Goal: Task Accomplishment & Management: Manage account settings

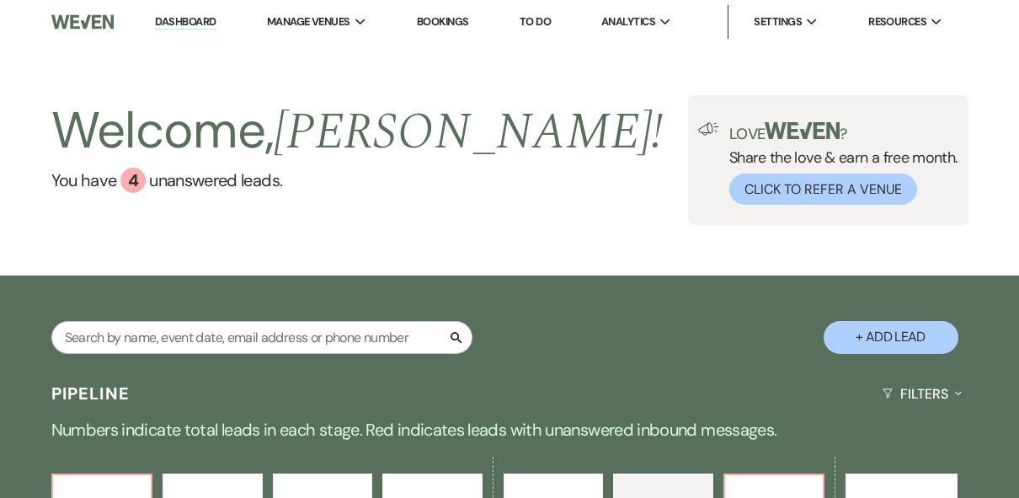
select select "6"
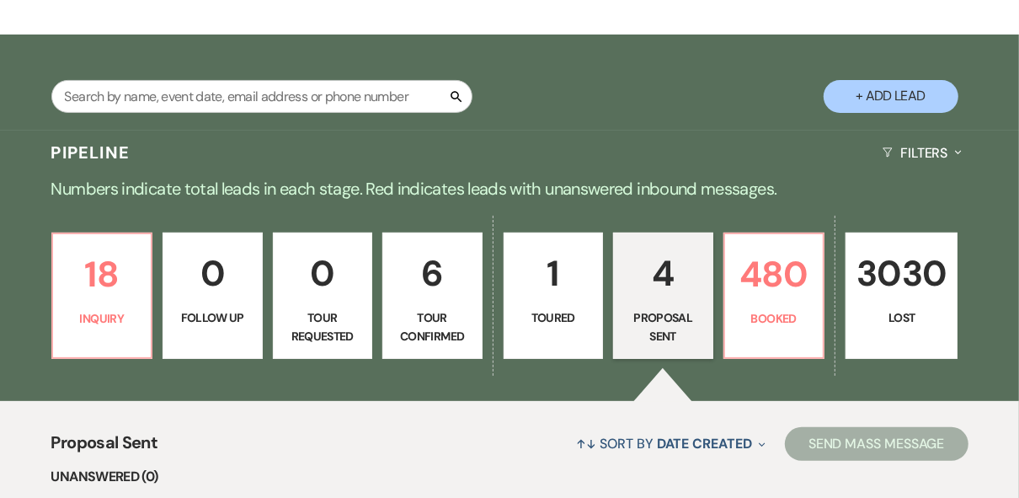
drag, startPoint x: 0, startPoint y: 327, endPoint x: 944, endPoint y: 185, distance: 954.7
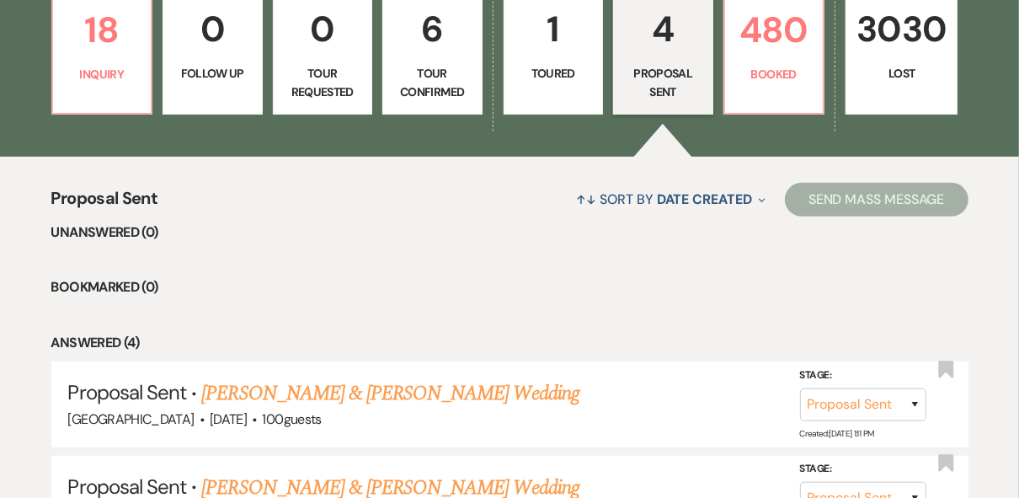
scroll to position [308, 0]
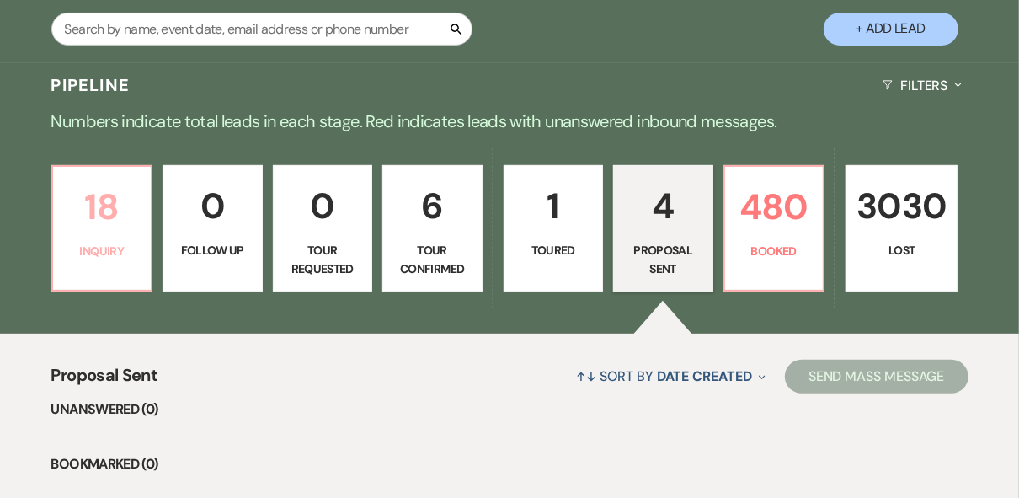
click at [109, 261] on link "18 Inquiry" at bounding box center [102, 228] width 102 height 126
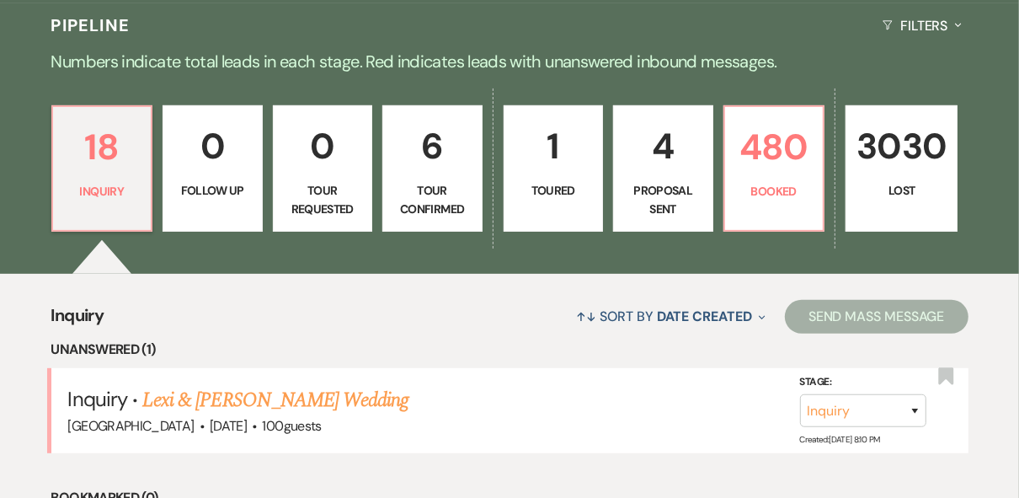
scroll to position [308, 0]
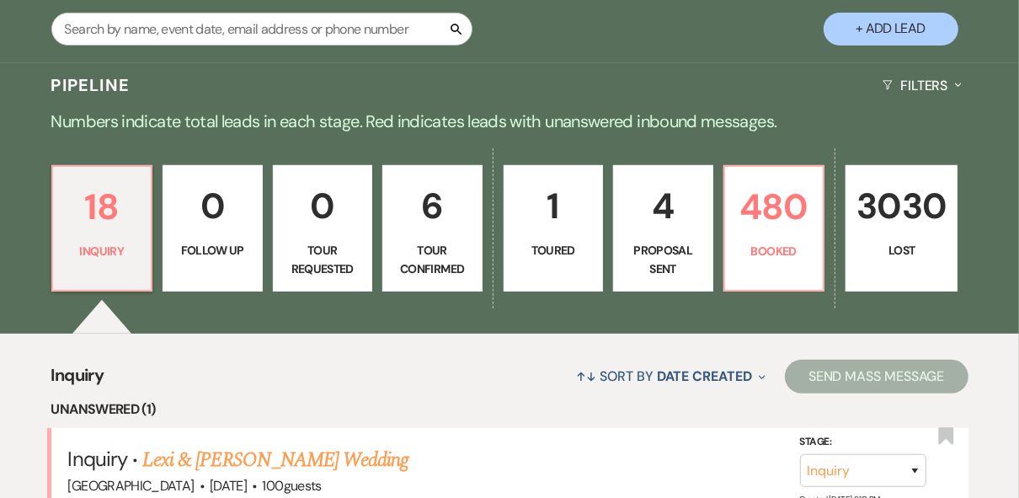
click at [657, 228] on p "4" at bounding box center [663, 206] width 78 height 56
select select "6"
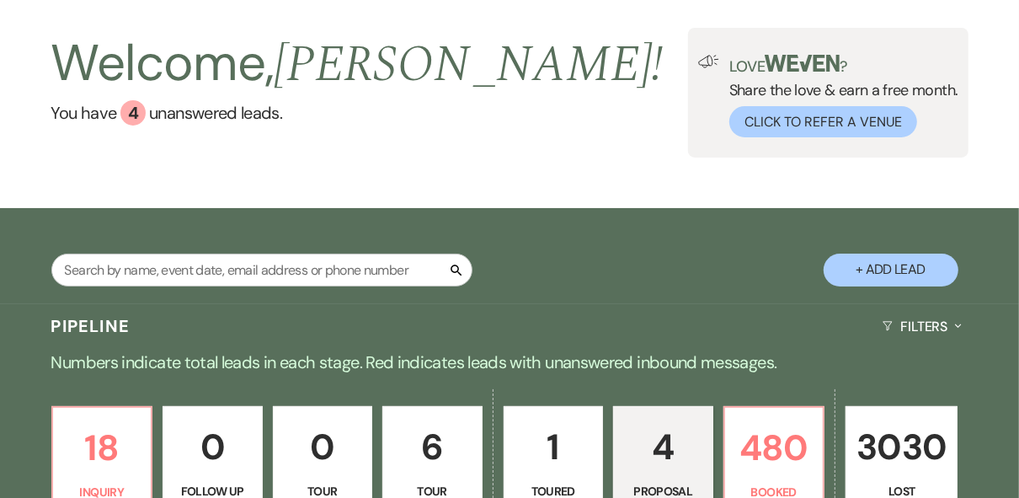
scroll to position [202, 0]
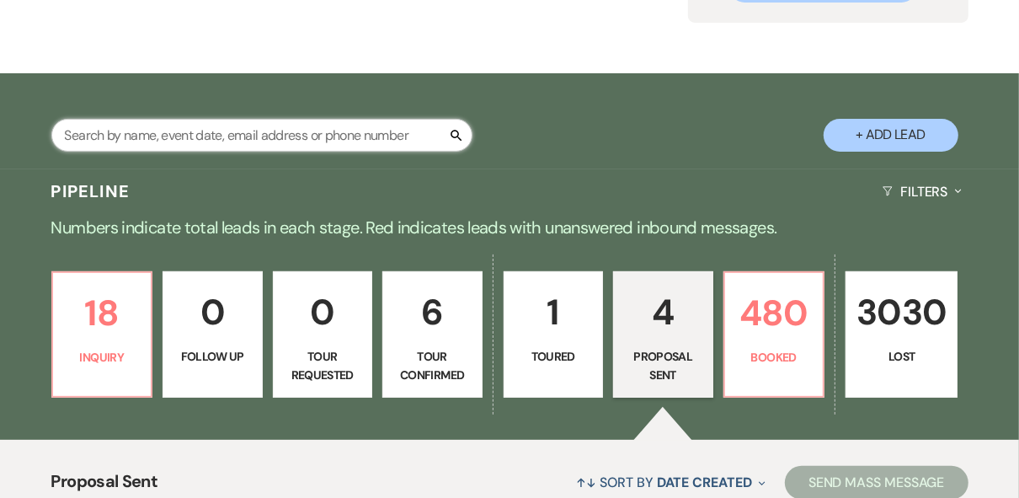
click at [244, 136] on input "text" at bounding box center [261, 135] width 421 height 33
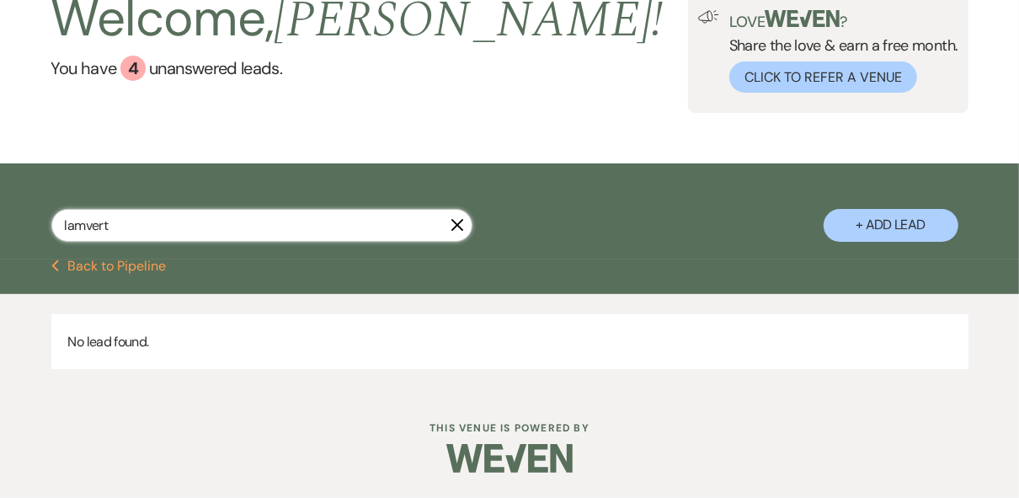
scroll to position [112, 0]
type input "[PERSON_NAME]"
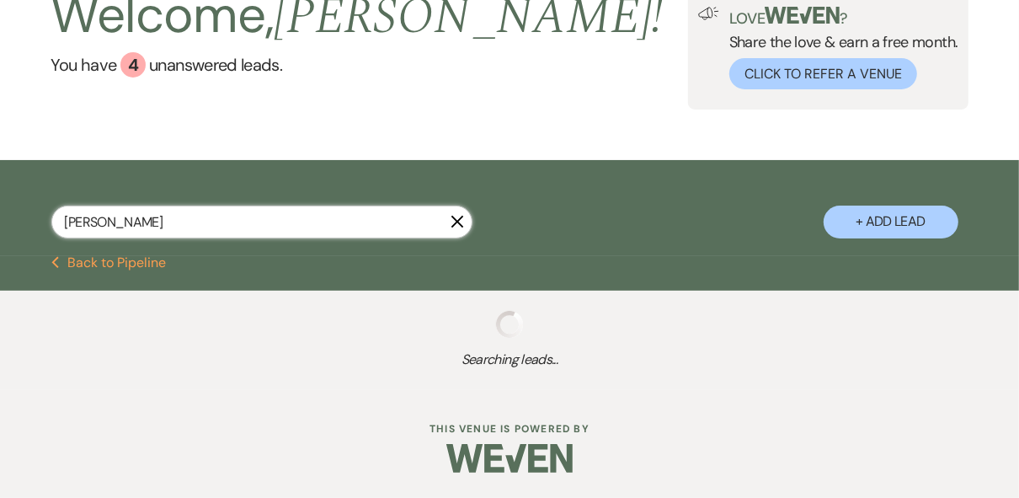
select select "8"
select select "5"
select select "8"
select select "5"
select select "8"
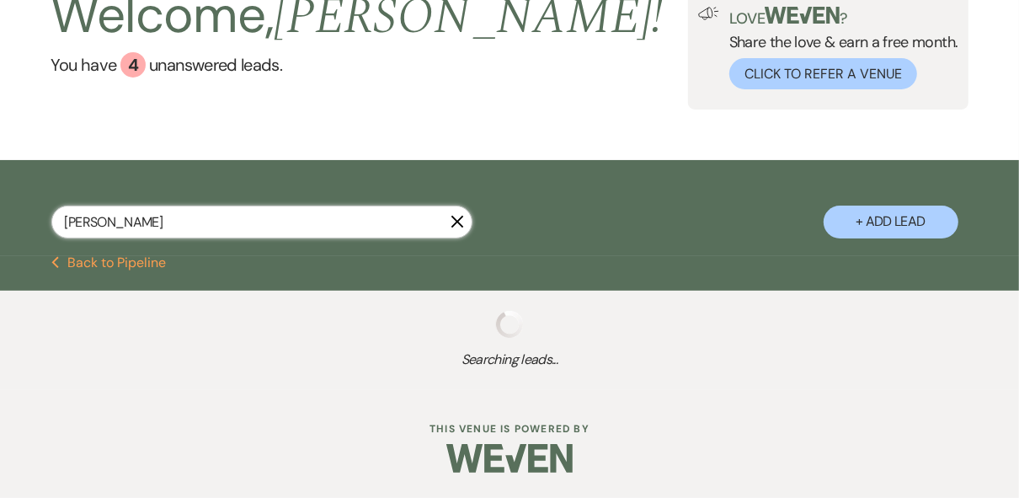
select select "4"
select select "8"
select select "5"
select select "8"
select select "5"
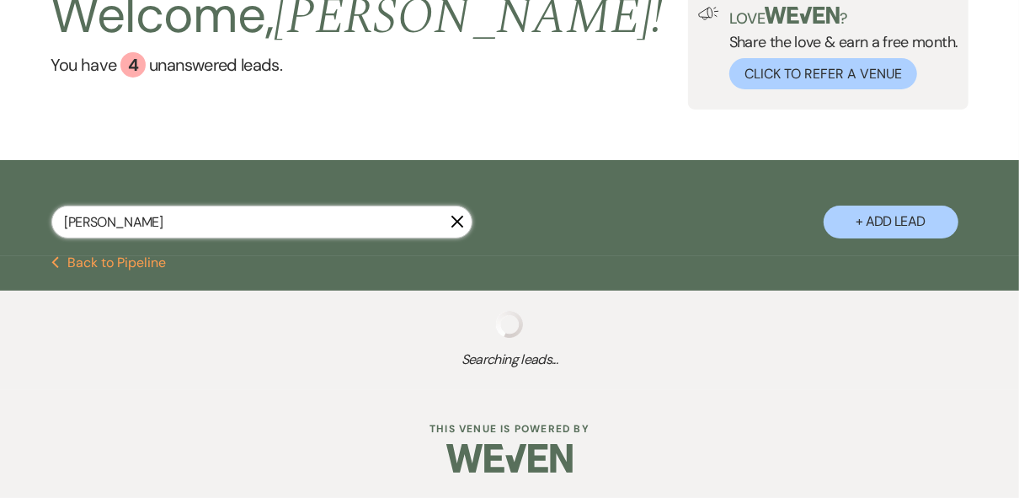
select select "8"
select select "5"
select select "8"
select select "5"
select select "8"
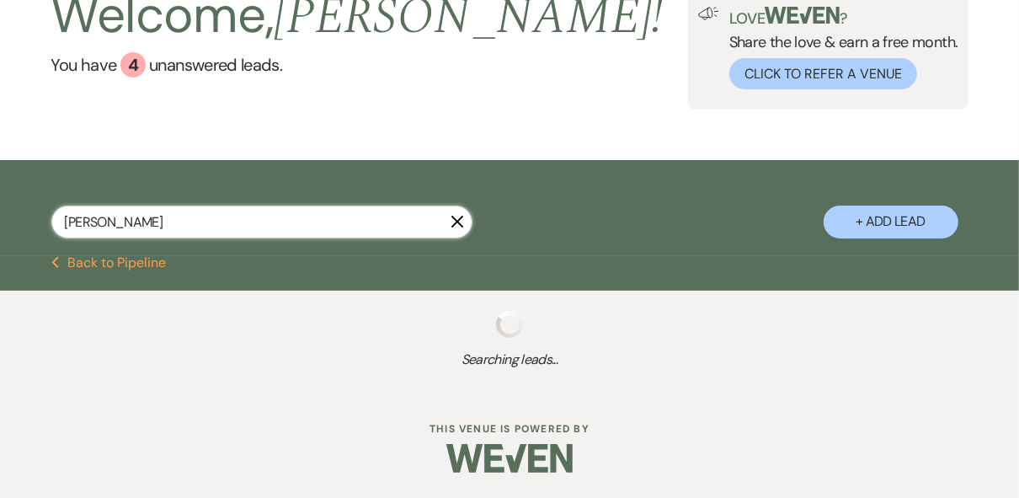
select select "5"
select select "8"
select select "5"
select select "8"
select select "5"
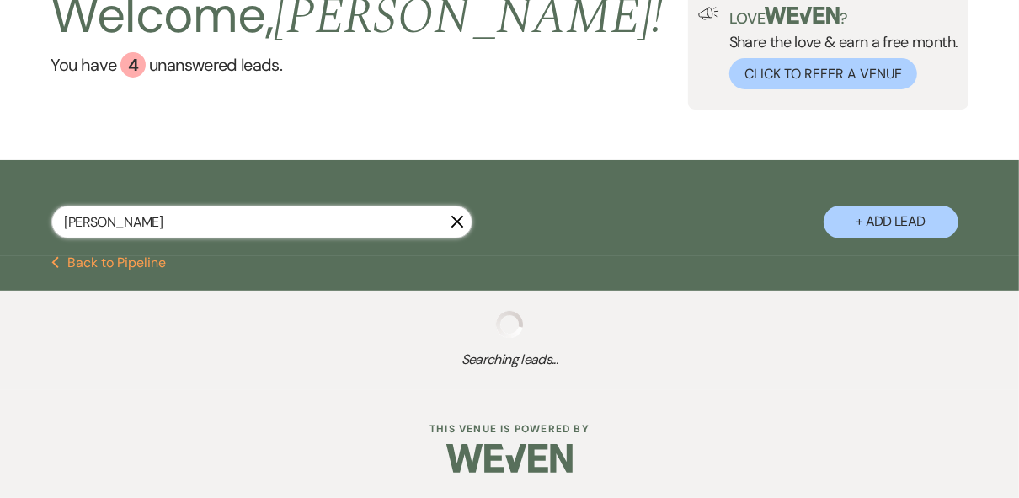
select select "8"
select select "5"
select select "8"
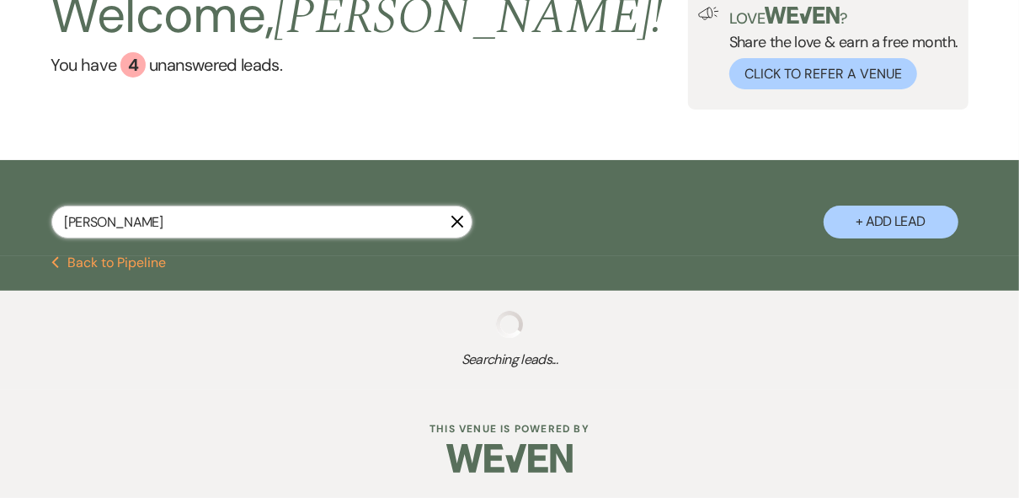
select select "5"
select select "8"
select select "5"
select select "8"
select select "10"
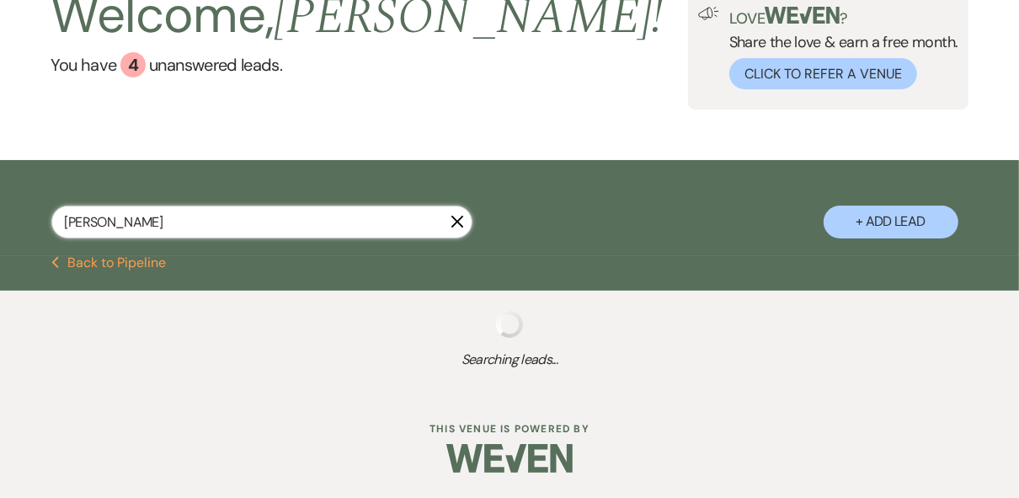
select select "8"
select select "5"
select select "8"
select select "5"
select select "8"
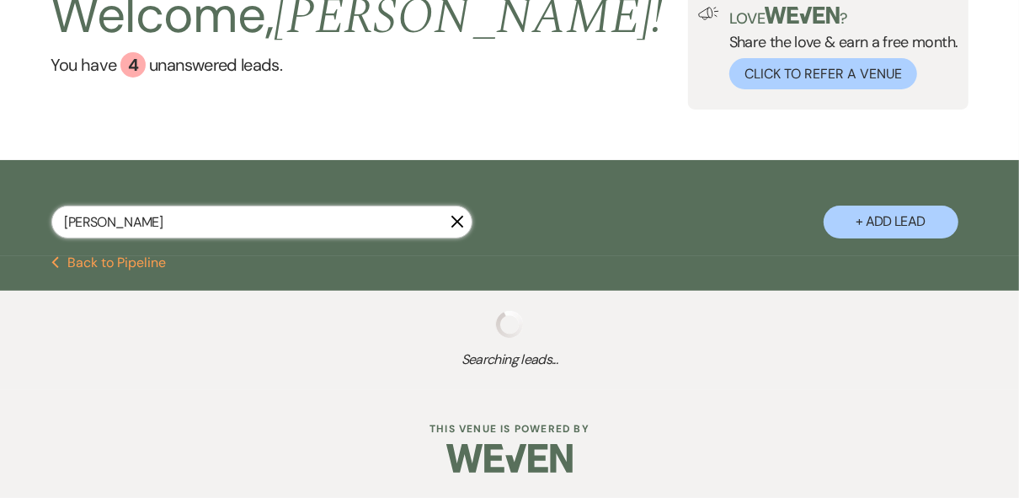
select select "5"
select select "8"
select select "4"
select select "8"
select select "5"
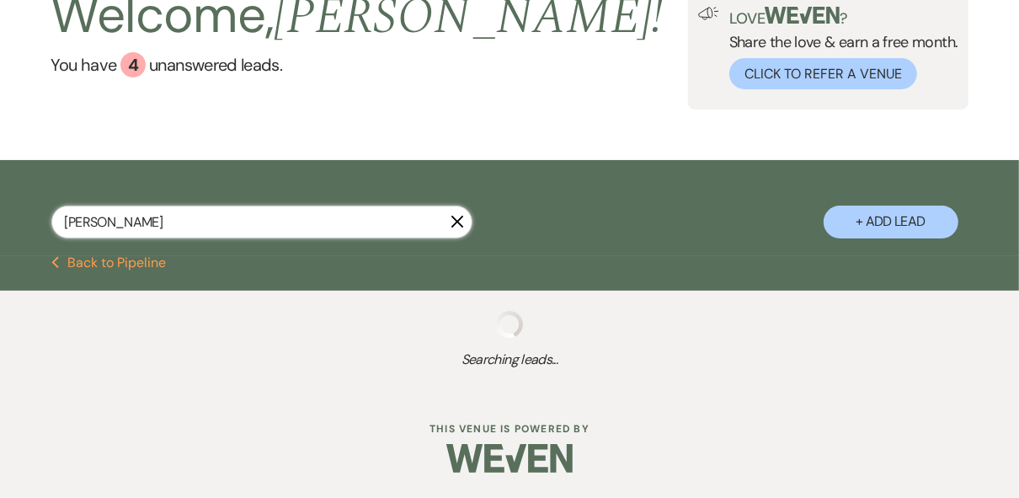
select select "8"
select select "5"
select select "8"
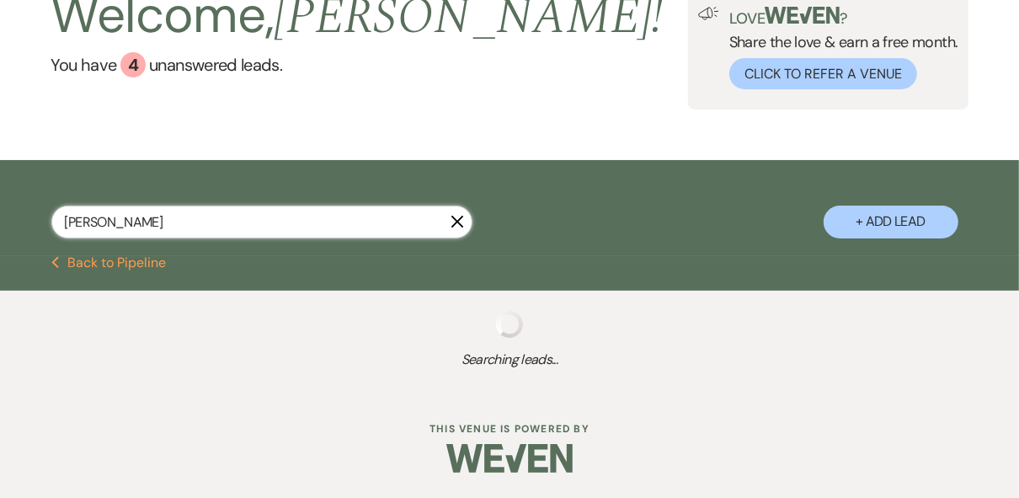
select select "4"
select select "8"
select select "5"
select select "8"
select select "5"
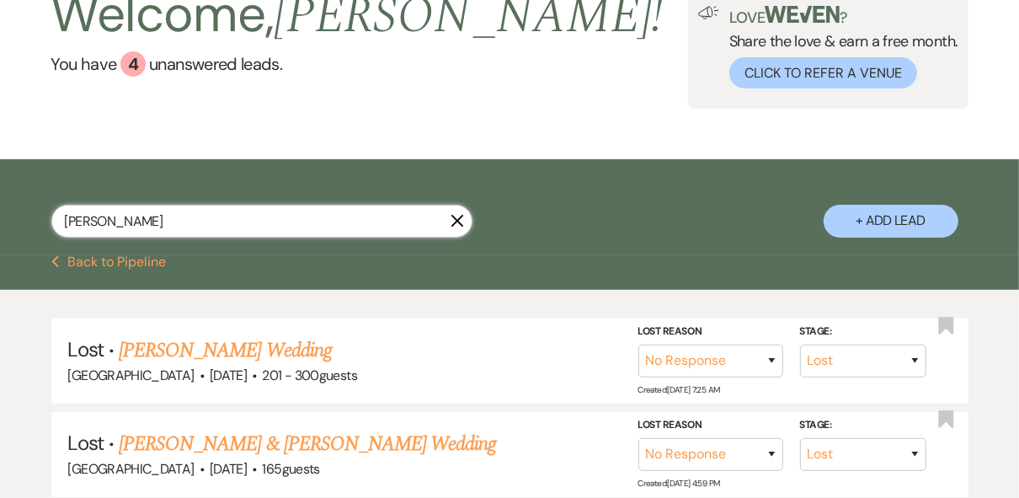
scroll to position [202, 0]
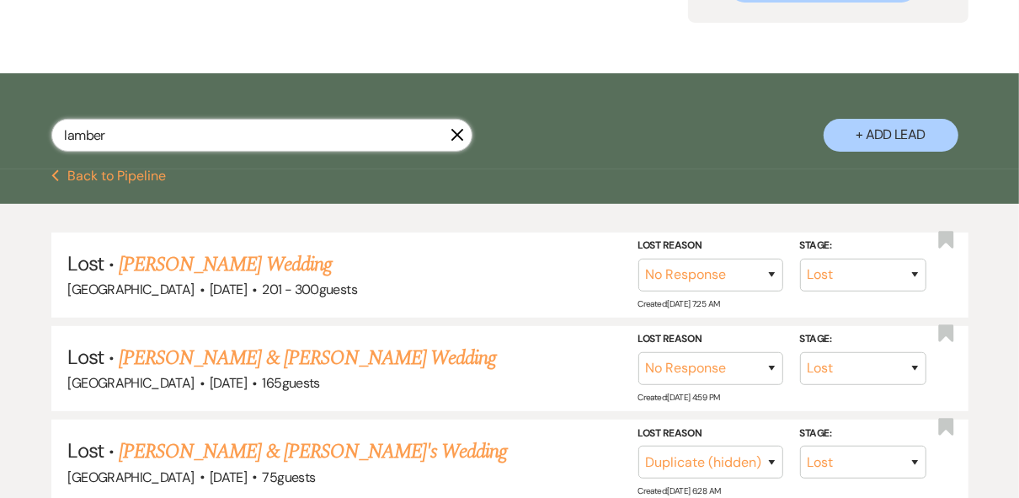
type input "[PERSON_NAME]"
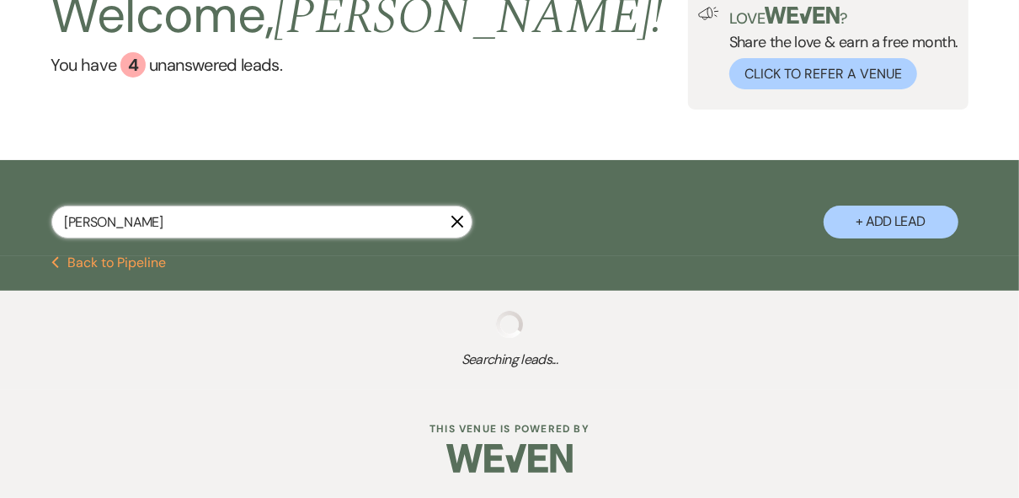
scroll to position [202, 0]
select select "8"
select select "5"
select select "8"
select select "5"
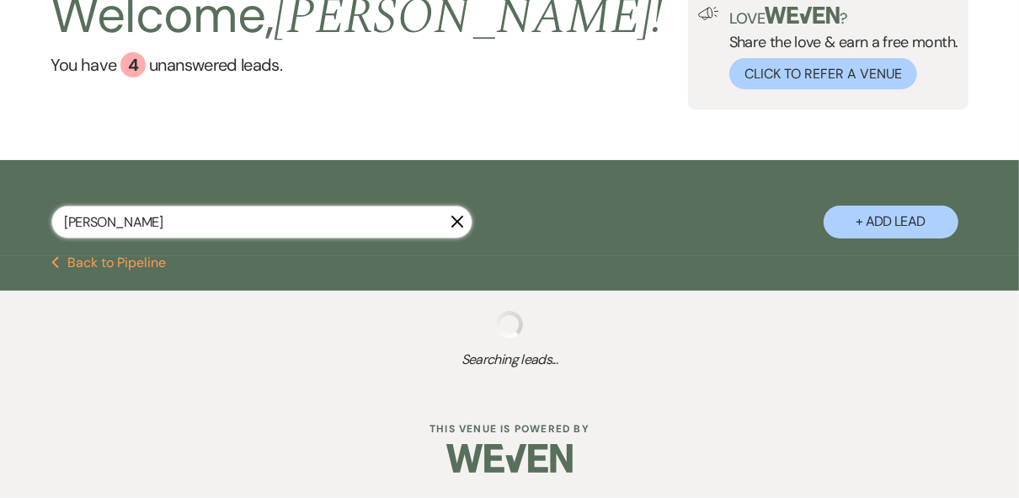
select select "8"
select select "5"
select select "8"
select select "5"
select select "8"
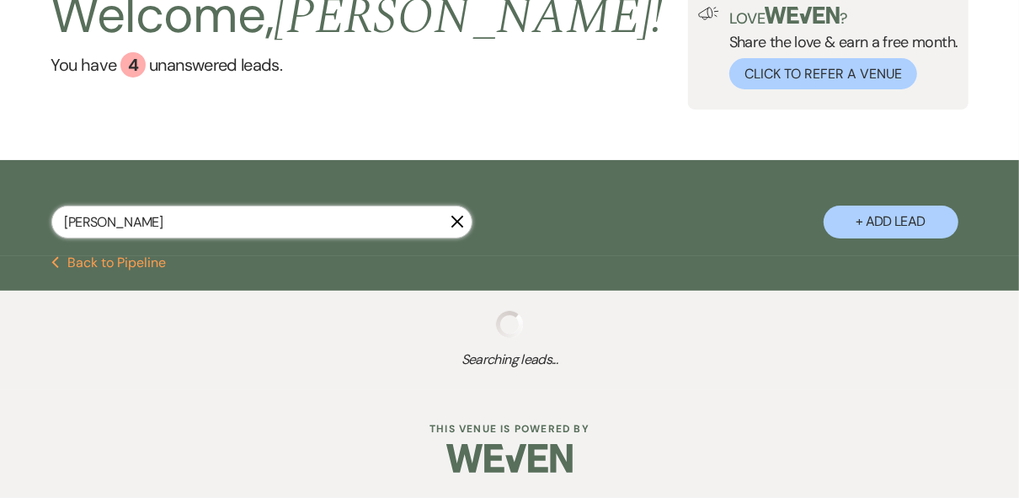
select select "5"
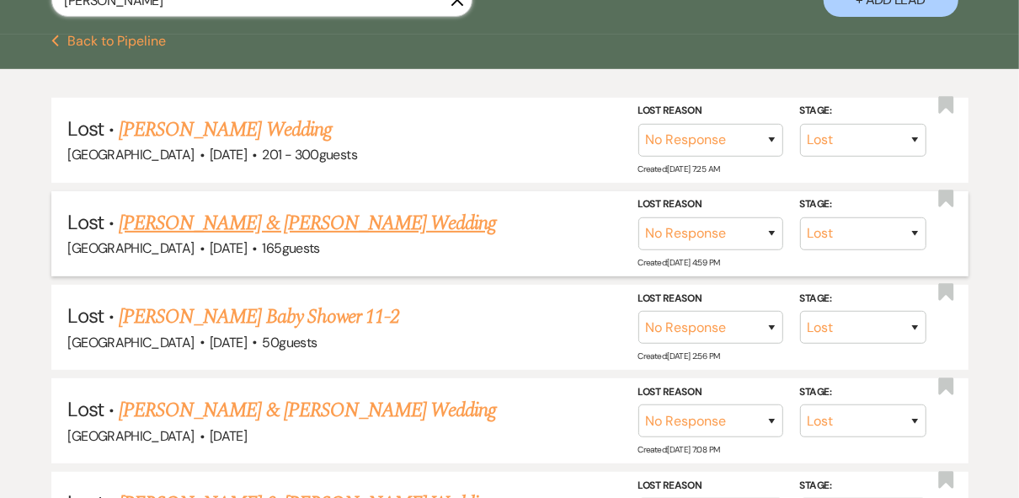
scroll to position [404, 0]
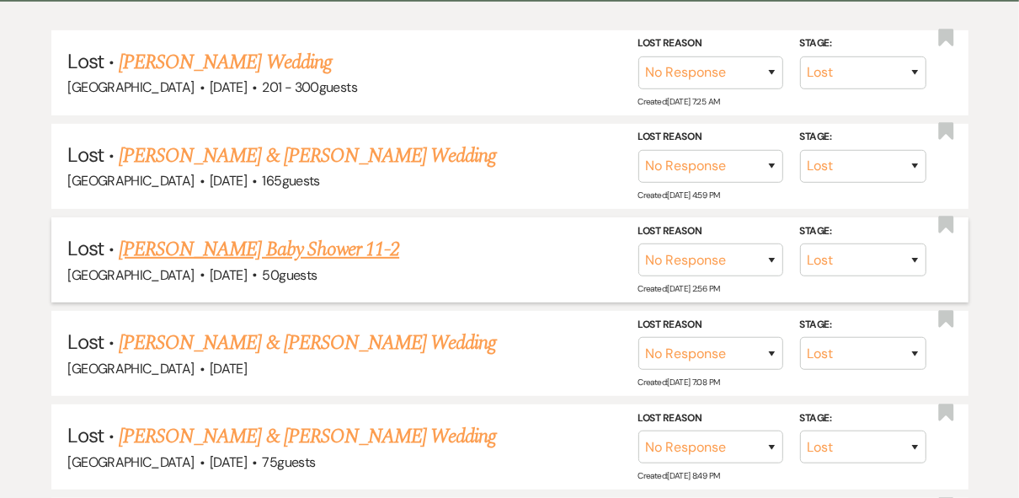
type input "[PERSON_NAME]"
click at [328, 245] on link "[PERSON_NAME] Baby Shower 11-2" at bounding box center [259, 249] width 280 height 30
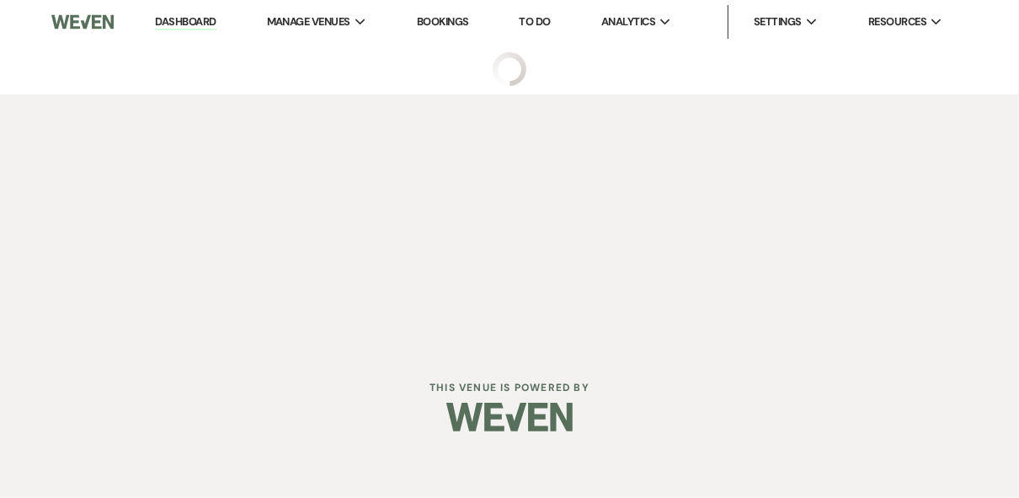
select select "8"
select select "5"
select select "20"
select select "3"
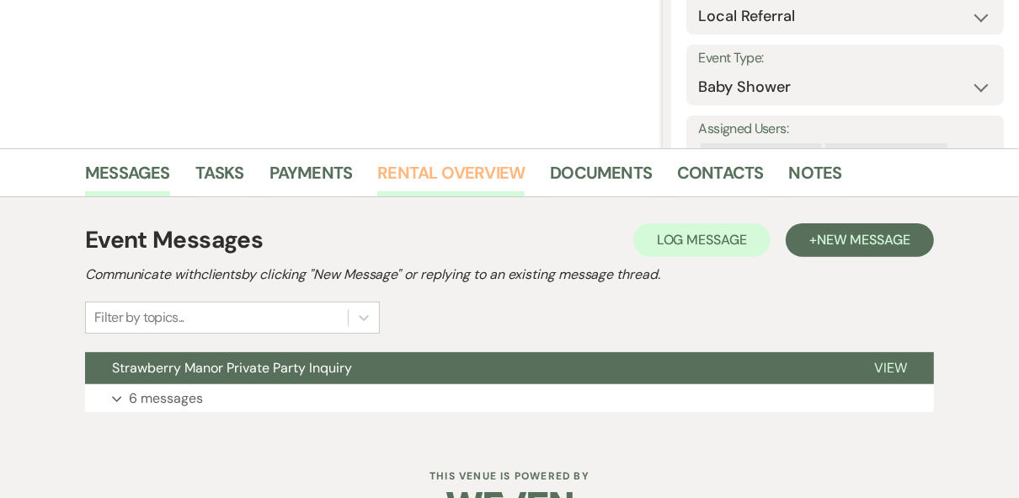
scroll to position [322, 0]
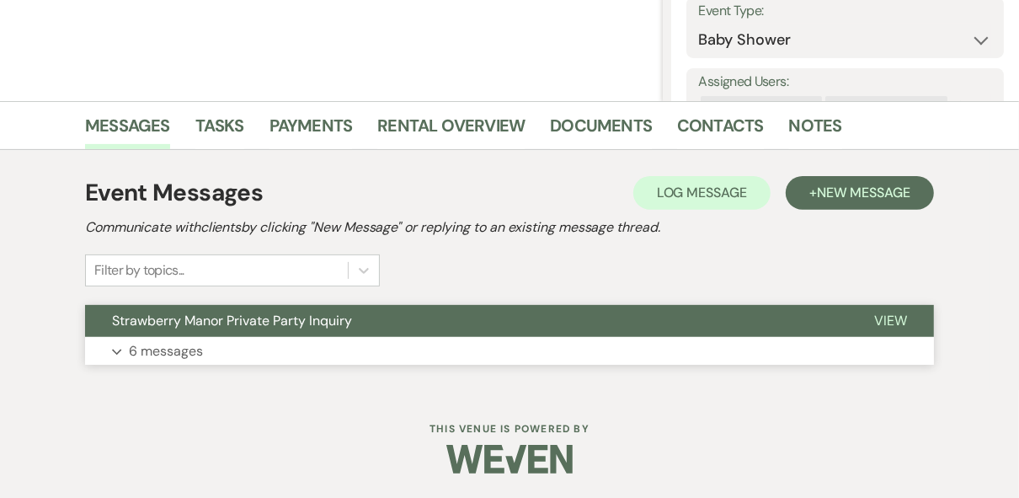
click at [886, 325] on span "View" at bounding box center [890, 321] width 33 height 18
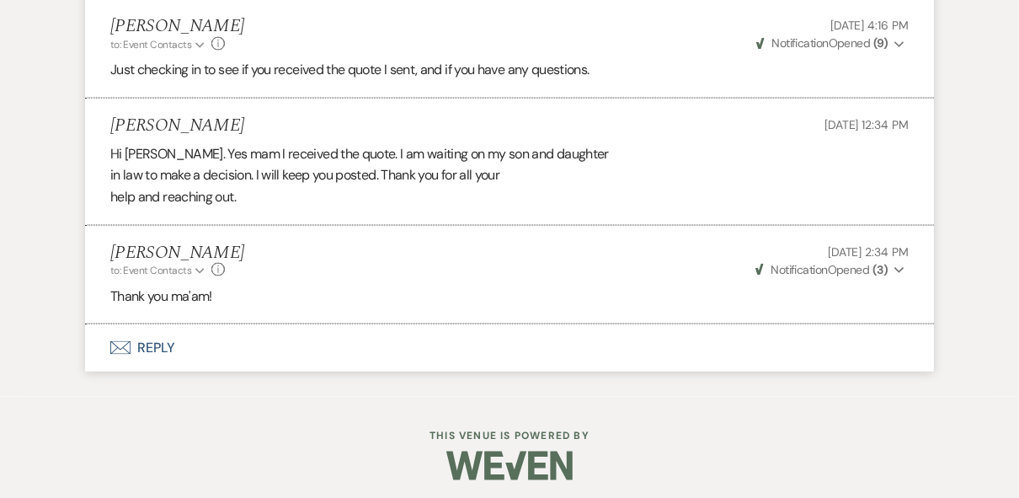
scroll to position [1644, 0]
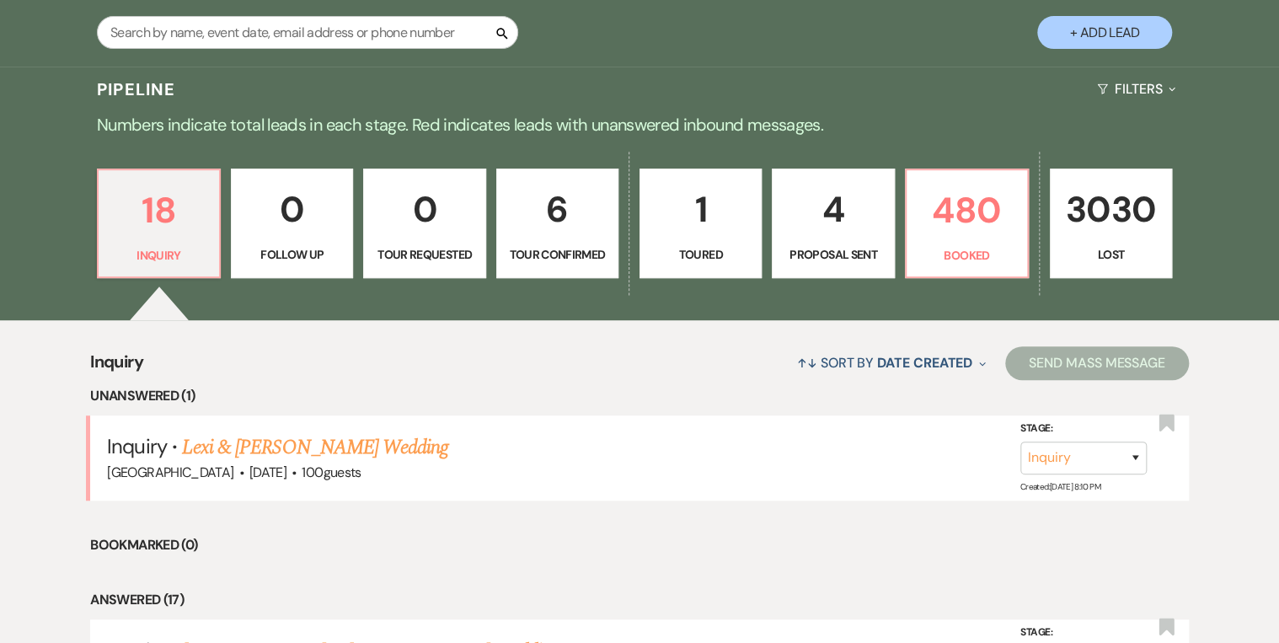
click at [850, 259] on p "Proposal Sent" at bounding box center [832, 254] width 100 height 19
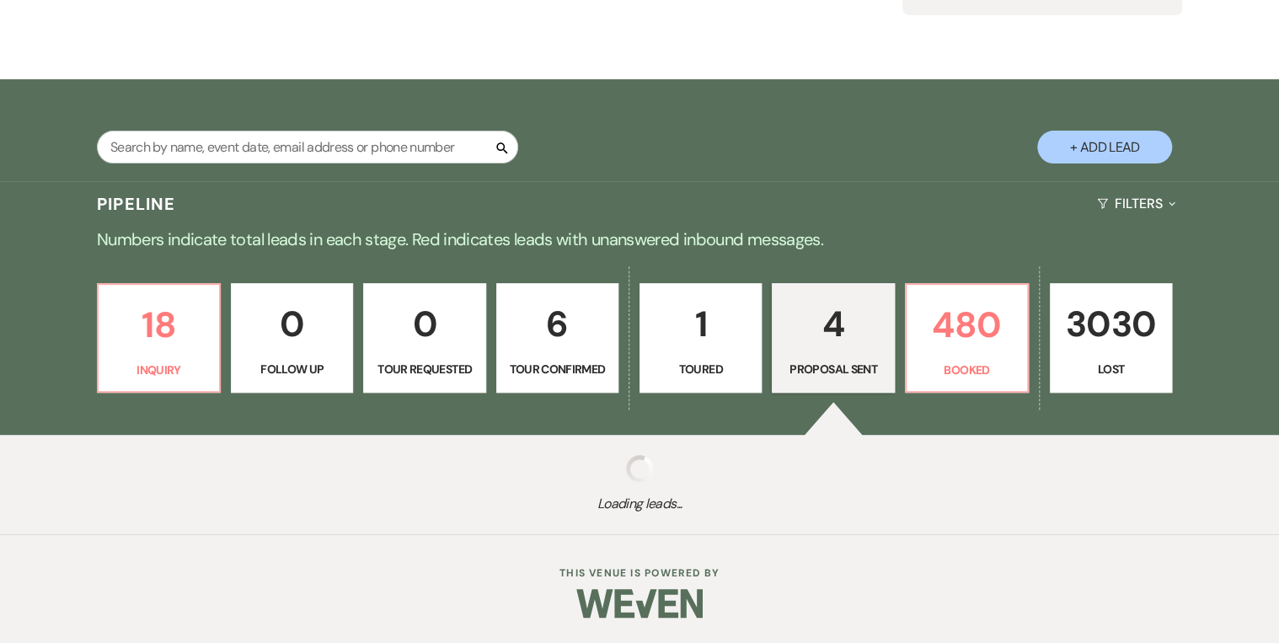
select select "6"
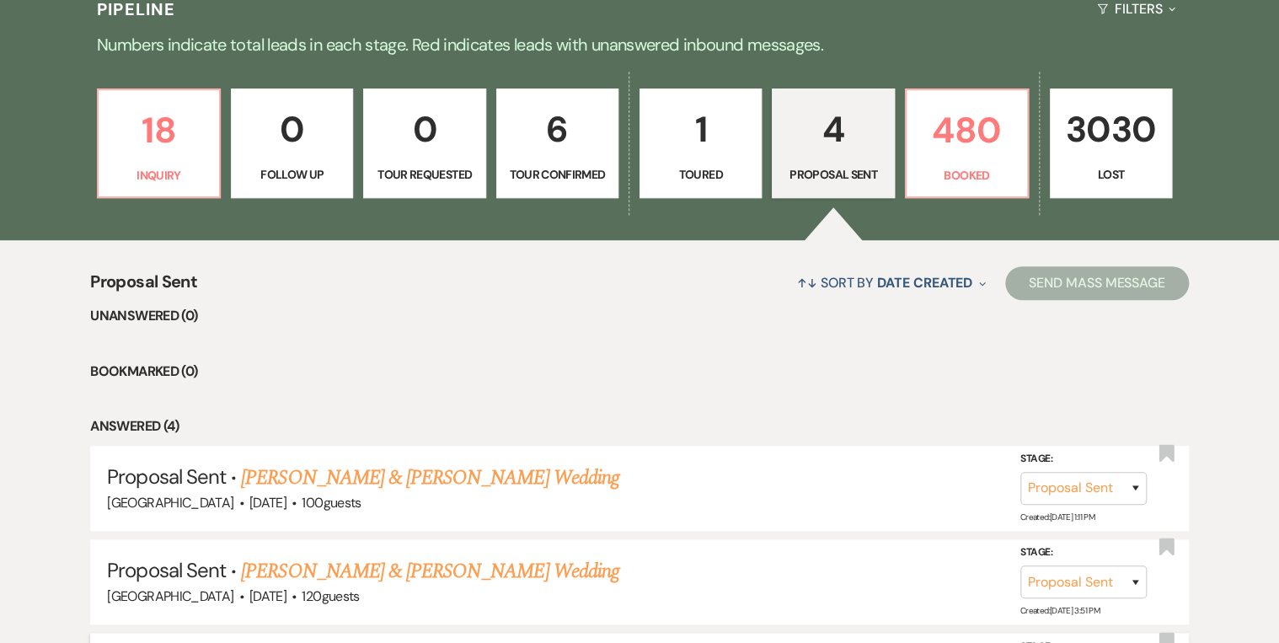
scroll to position [674, 0]
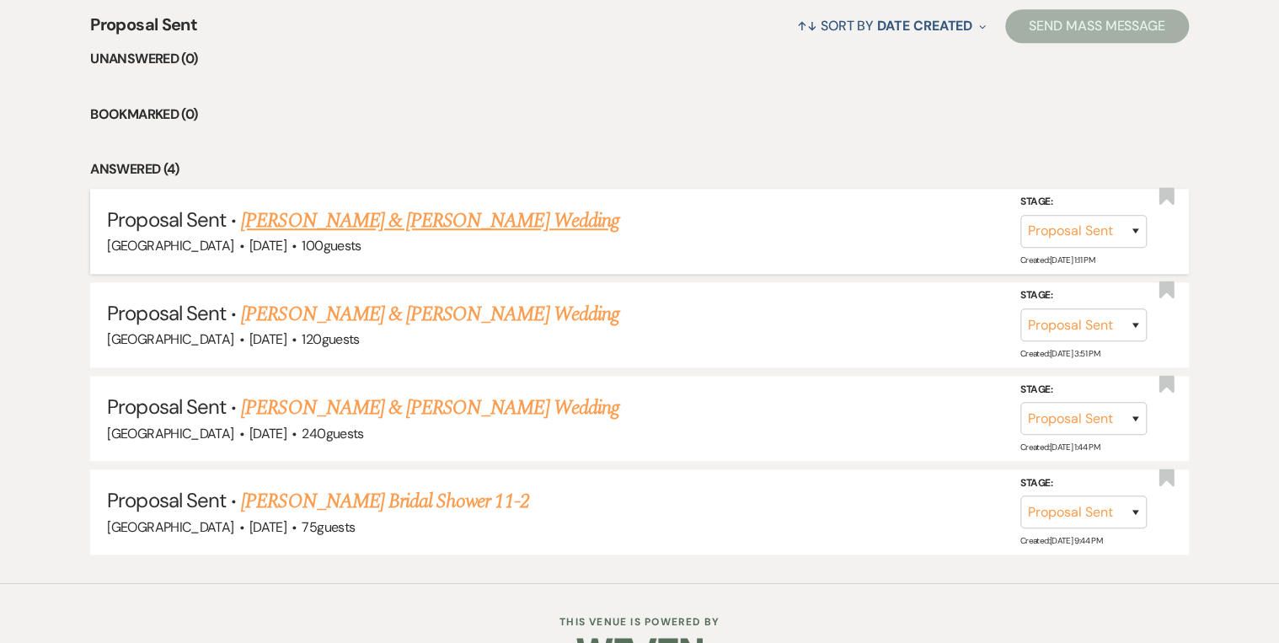
click at [508, 222] on link "[PERSON_NAME] & [PERSON_NAME] Wedding" at bounding box center [429, 221] width 377 height 30
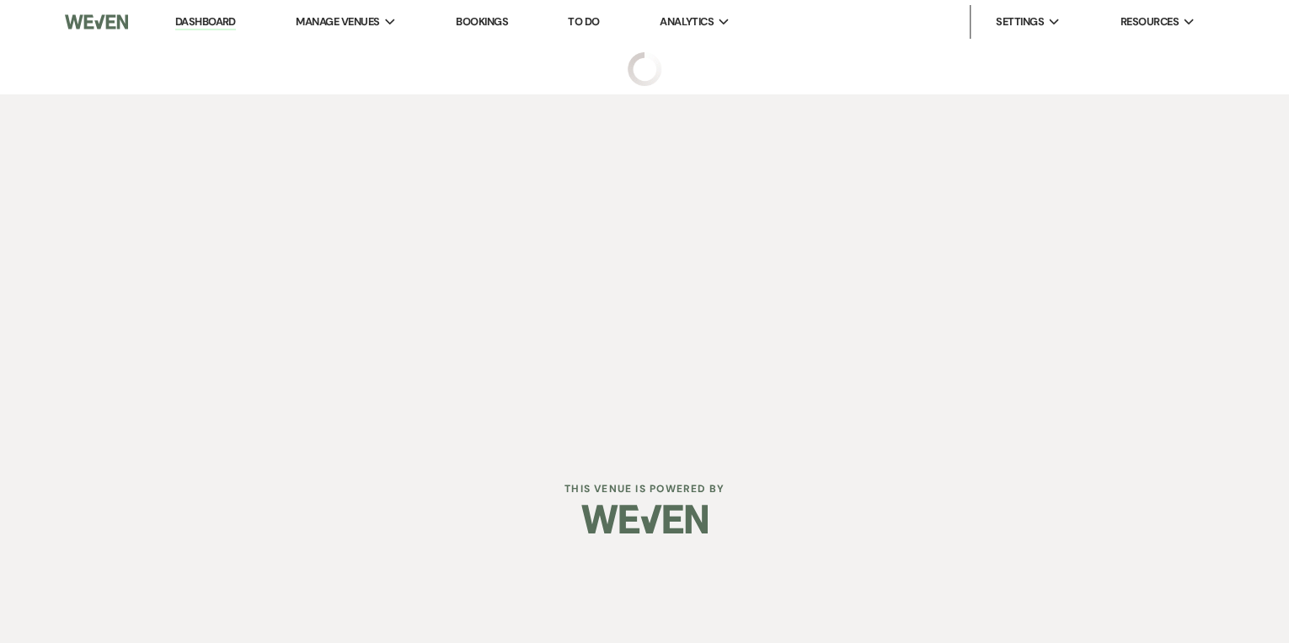
select select "6"
select select "5"
